Goal: Task Accomplishment & Management: Complete application form

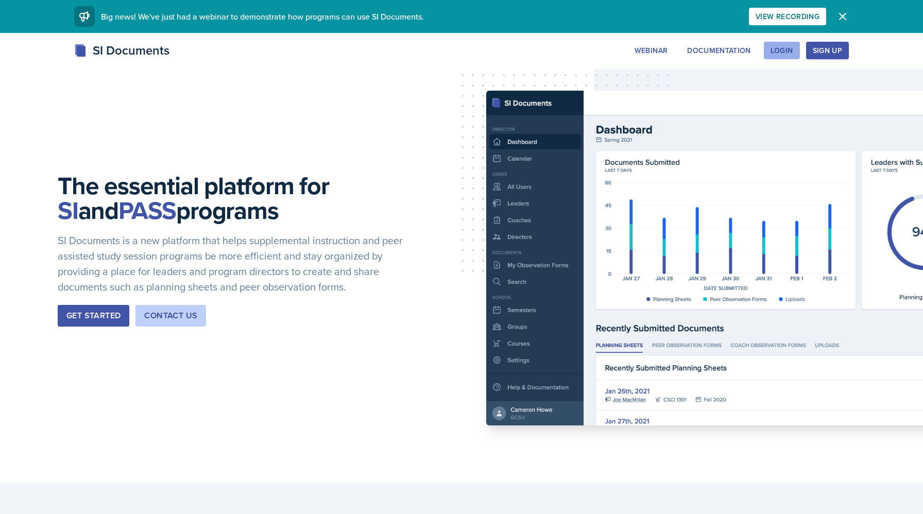
click at [777, 56] on button "Login" at bounding box center [782, 51] width 36 height 18
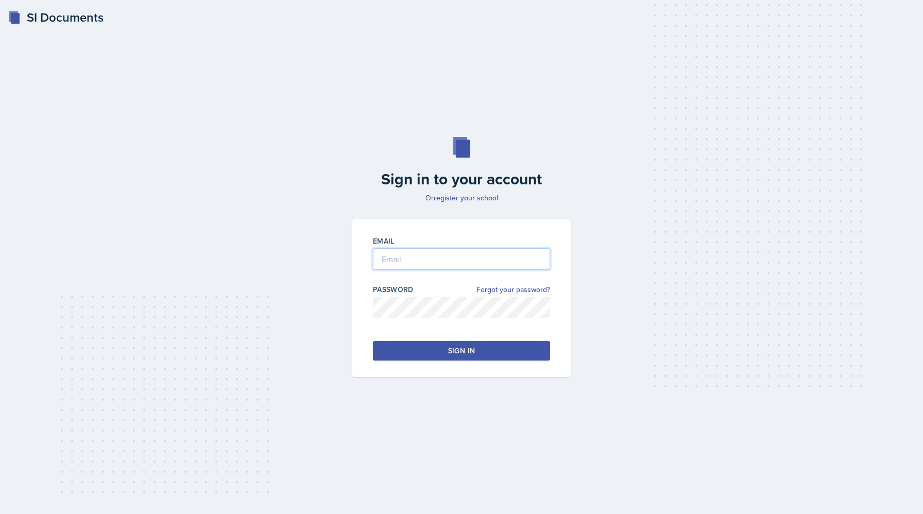
click at [453, 259] on input "email" at bounding box center [461, 259] width 177 height 22
click at [445, 354] on button "Sign in" at bounding box center [461, 351] width 177 height 20
click at [517, 263] on input "[EMAIL_ADDRESS][DOMAIN_NAME]" at bounding box center [461, 259] width 177 height 22
type input "[PERSON_NAME]"
click at [494, 356] on button "Sign in" at bounding box center [461, 351] width 177 height 20
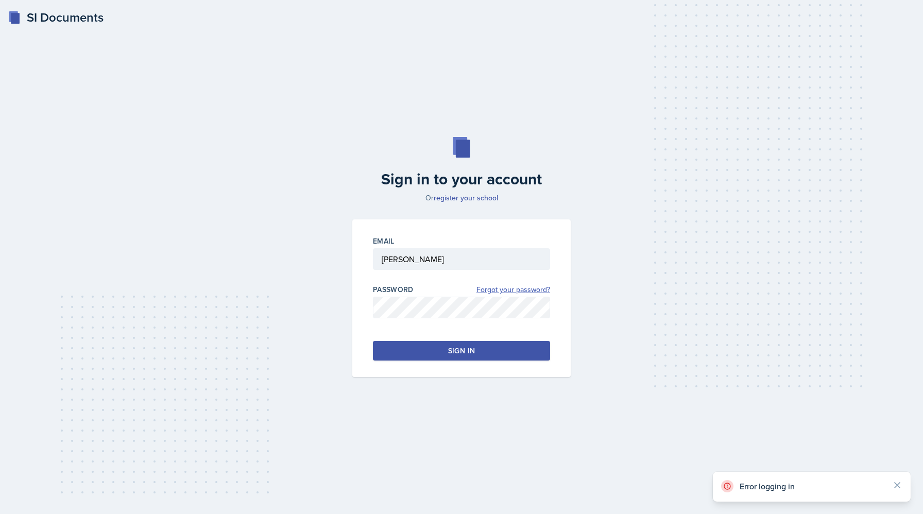
click at [536, 292] on link "Forgot your password?" at bounding box center [514, 289] width 74 height 11
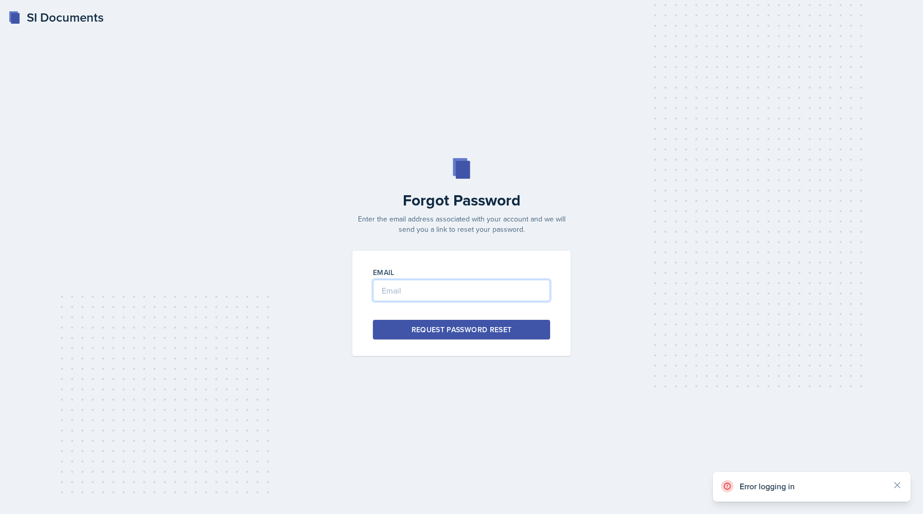
click at [501, 293] on input "email" at bounding box center [461, 291] width 177 height 22
type input "N"
click at [578, 174] on div "Forgot Password Enter the email address associated with your account and we wil…" at bounding box center [461, 257] width 890 height 198
click at [408, 293] on input "N" at bounding box center [461, 291] width 177 height 22
type input "[EMAIL_ADDRESS][DOMAIN_NAME]"
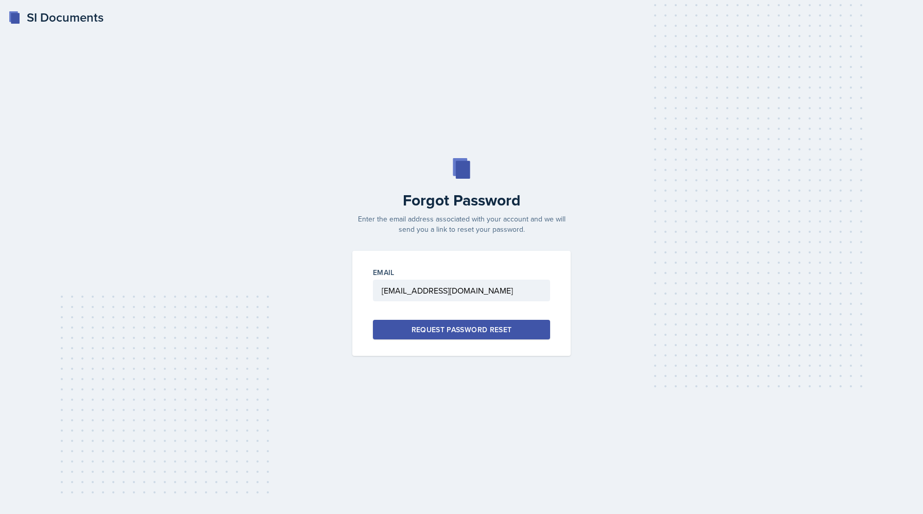
click at [444, 328] on div "Request Password Reset" at bounding box center [462, 330] width 100 height 10
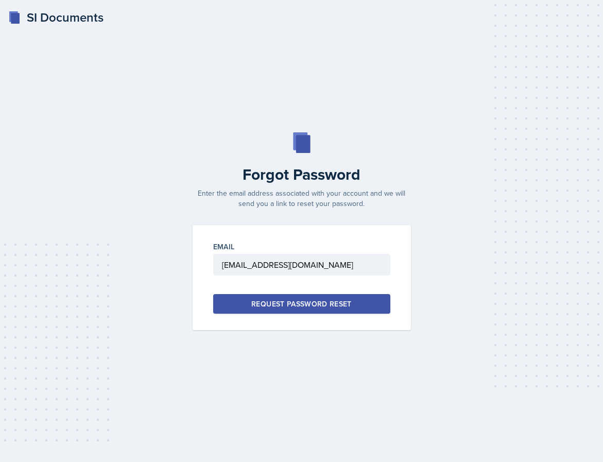
click at [345, 304] on div "Request Password Reset" at bounding box center [301, 304] width 100 height 10
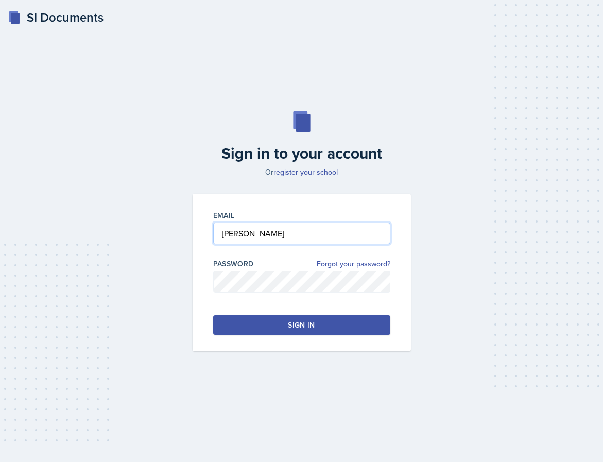
click at [297, 237] on input "[PERSON_NAME]" at bounding box center [301, 234] width 177 height 22
type input "[EMAIL_ADDRESS][DOMAIN_NAME]"
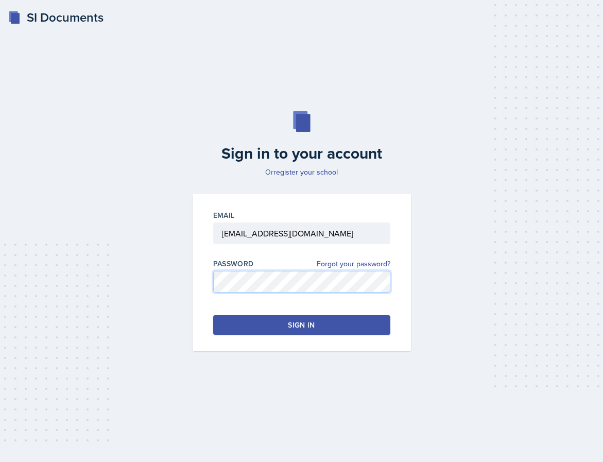
click at [113, 267] on div "Sign in to your account Or register your school Email [EMAIL_ADDRESS][DOMAIN_NA…" at bounding box center [301, 231] width 579 height 306
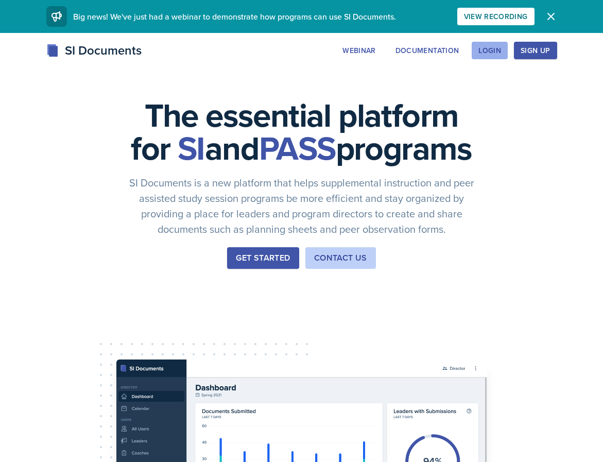
click at [493, 46] on div "Login" at bounding box center [490, 50] width 23 height 8
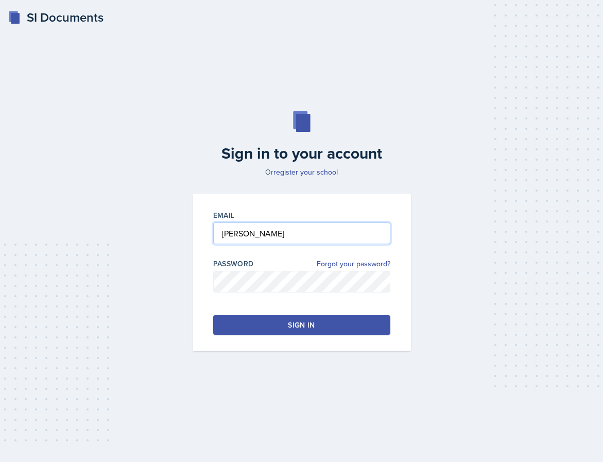
type input "[EMAIL_ADDRESS][DOMAIN_NAME]"
click at [299, 327] on div "Sign in" at bounding box center [301, 325] width 27 height 10
